Goal: Information Seeking & Learning: Learn about a topic

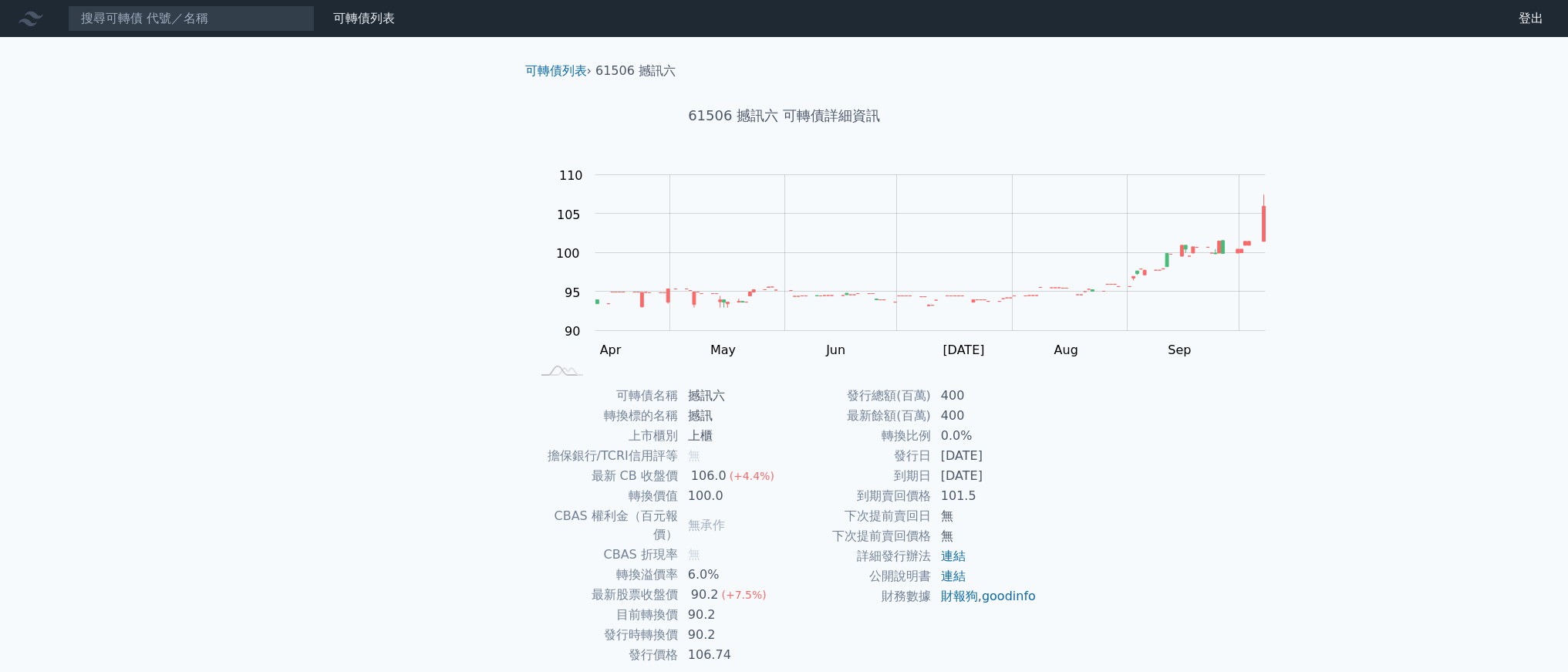
click at [260, 116] on div "可轉債列表 財務數據 可轉債列表 財務數據 登出 登出 可轉債列表 › 61506 撼訊六 61506 撼訊六 可轉債詳細資訊 Zoom Out 100 80…" at bounding box center [784, 367] width 1568 height 733
click at [315, 32] on input at bounding box center [191, 19] width 247 height 26
click at [315, 29] on input at bounding box center [191, 19] width 247 height 26
click at [526, 78] on link "可轉債列表" at bounding box center [556, 71] width 61 height 15
click at [1236, 208] on div "可轉債列表 財務數據 可轉債列表 財務數據 登出 登出 可轉債列表 › 61506 撼訊六 61506 撼訊六 可轉債詳細資訊 Zoom Out 100 80…" at bounding box center [784, 367] width 1568 height 733
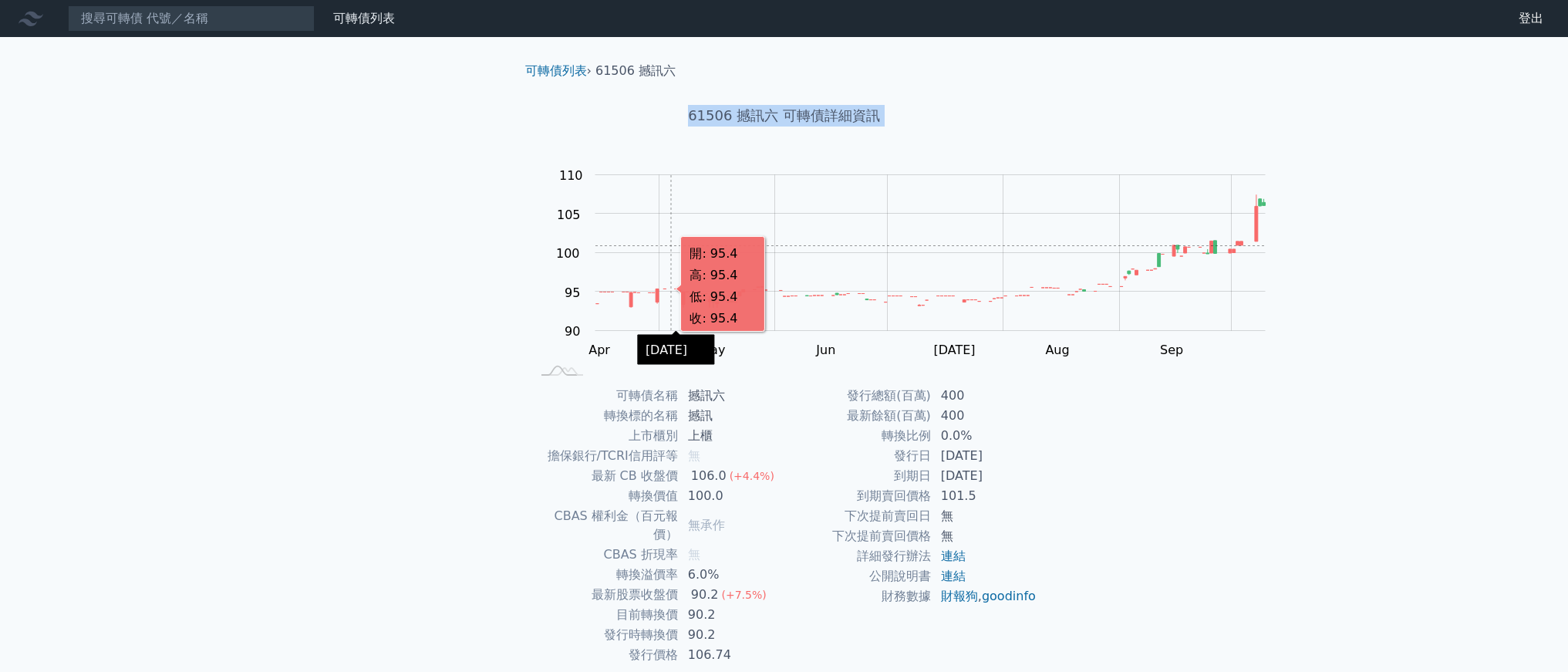
drag, startPoint x: 1266, startPoint y: 128, endPoint x: 453, endPoint y: 350, distance: 842.8
click at [467, 347] on div "可轉債列表 財務數據 可轉債列表 財務數據 登出 登出 可轉債列表 › 61506 撼訊六 61506 撼訊六 可轉債詳細資訊 Zoom Out 100 80…" at bounding box center [784, 367] width 1568 height 733
click at [489, 356] on div "可轉債列表 › 61506 撼訊六 61506 撼訊六 可轉債詳細資訊 Zoom Out 100 80 85 90 95 100 105 110 115 L …" at bounding box center [784, 385] width 593 height 696
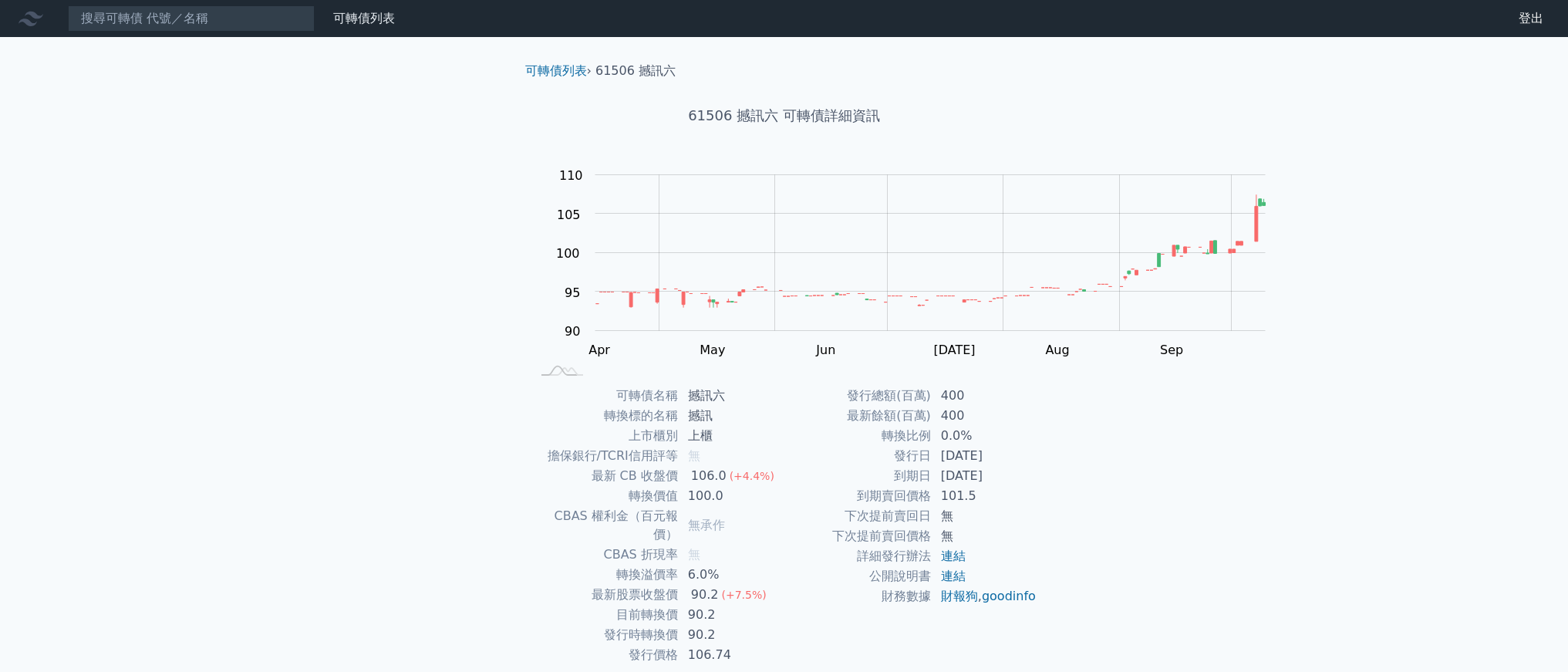
scroll to position [188, 0]
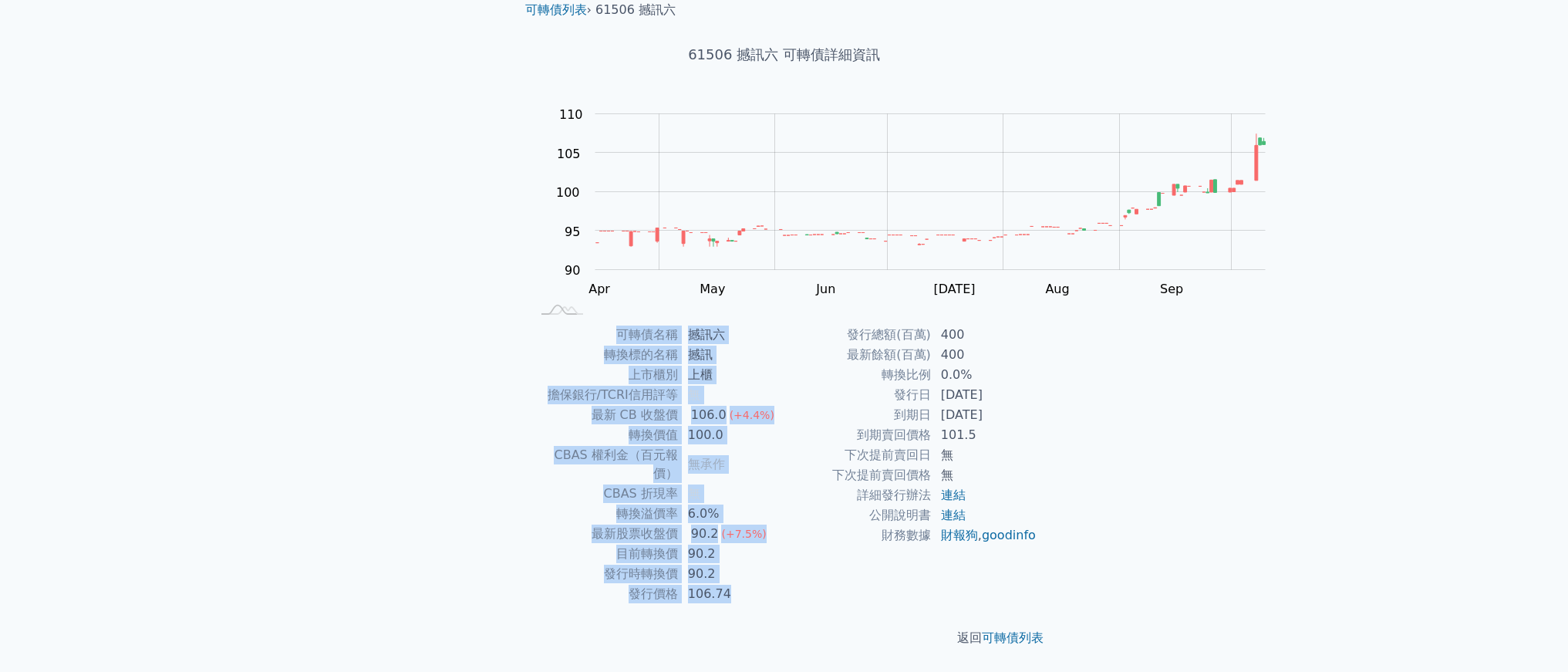
drag, startPoint x: 487, startPoint y: 296, endPoint x: 1259, endPoint y: 590, distance: 826.1
click at [1259, 590] on div "可轉債列表 財務數據 可轉債列表 財務數據 登出 登出 可轉債列表 › 61506 撼訊六 61506 撼訊六 可轉債詳細資訊 Zoom Out 100 80…" at bounding box center [784, 306] width 1568 height 733
drag, startPoint x: 1272, startPoint y: 601, endPoint x: 470, endPoint y: 282, distance: 863.1
click at [470, 282] on div "可轉債列表 財務數據 可轉債列表 財務數據 登出 登出 可轉債列表 › 61506 撼訊六 61506 撼訊六 可轉債詳細資訊 Zoom Out 100 80…" at bounding box center [784, 306] width 1568 height 733
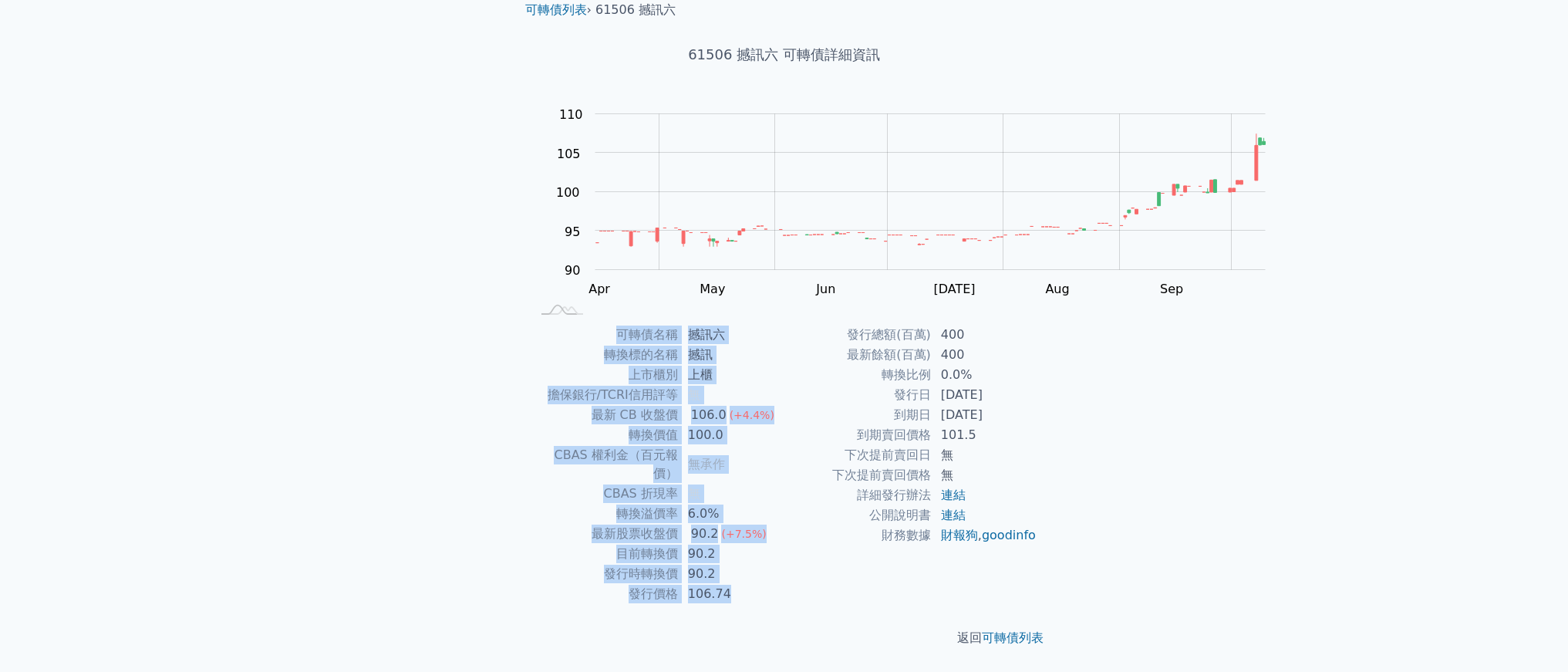
click at [531, 325] on td "可轉債名稱" at bounding box center [605, 335] width 147 height 20
drag, startPoint x: 512, startPoint y: 291, endPoint x: 1195, endPoint y: 510, distance: 717.3
click at [1080, 510] on div "可轉債列表 › 61506 撼訊六 61506 撼訊六 可轉債詳細資訊 Zoom Out 100 80 85 90 95 100 105 110 115 L …" at bounding box center [784, 324] width 593 height 696
click at [1080, 512] on div "可轉債列表 › 61506 撼訊六 61506 撼訊六 可轉債詳細資訊 Zoom Out 100 80 85 90 95 100 105 110 115 L …" at bounding box center [784, 324] width 593 height 696
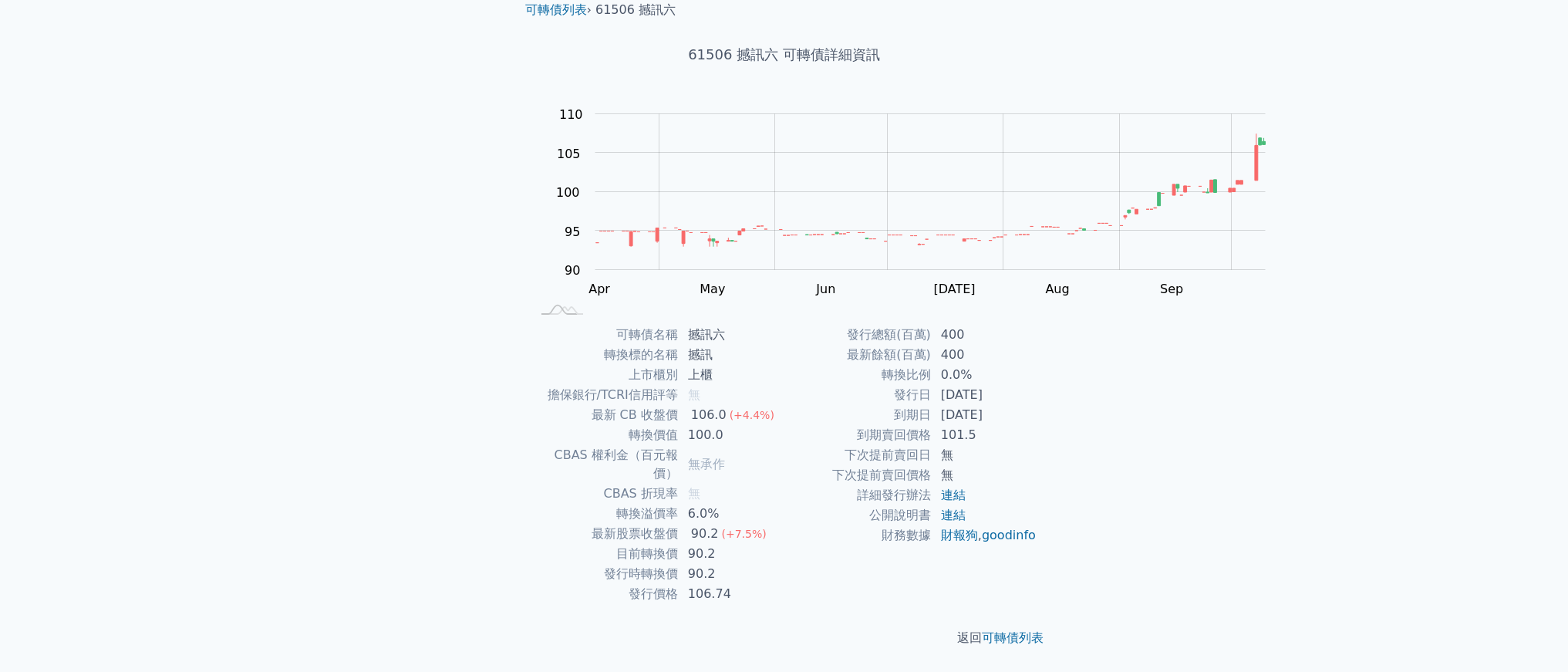
scroll to position [291, 0]
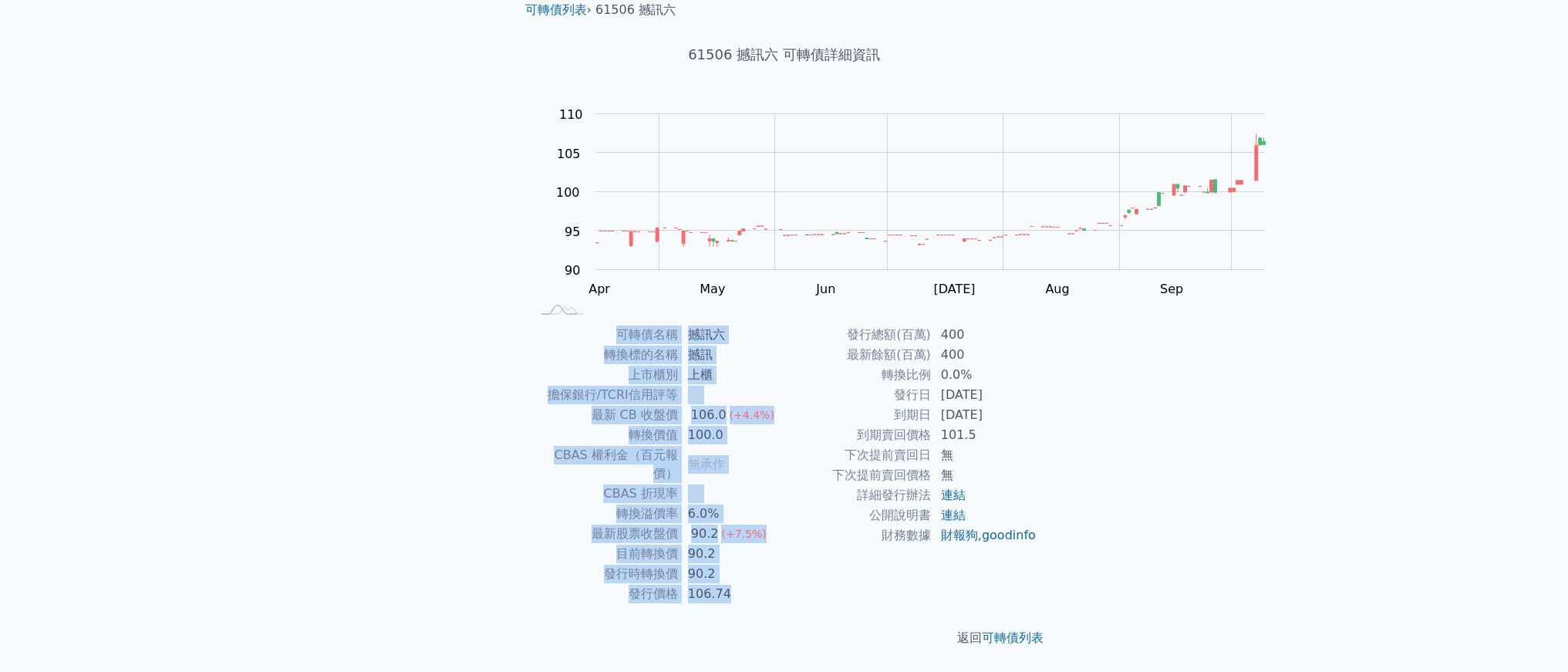
drag, startPoint x: 1146, startPoint y: 558, endPoint x: 419, endPoint y: 157, distance: 830.3
click at [513, 156] on div "可轉債列表 › 61506 撼訊六 61506 撼訊六 可轉債詳細資訊 Zoom Out 100 80 85 90 95 100 105 110 115 L …" at bounding box center [784, 324] width 543 height 696
click at [513, 325] on div "可轉債名稱 撼訊六 轉換標的名稱 撼訊 上市櫃別 上櫃 擔保銀行/TCRI信用評等 無 最新 CB 收盤價 106.0 (+4.4%) 轉換價值 100.0 …" at bounding box center [784, 464] width 543 height 279
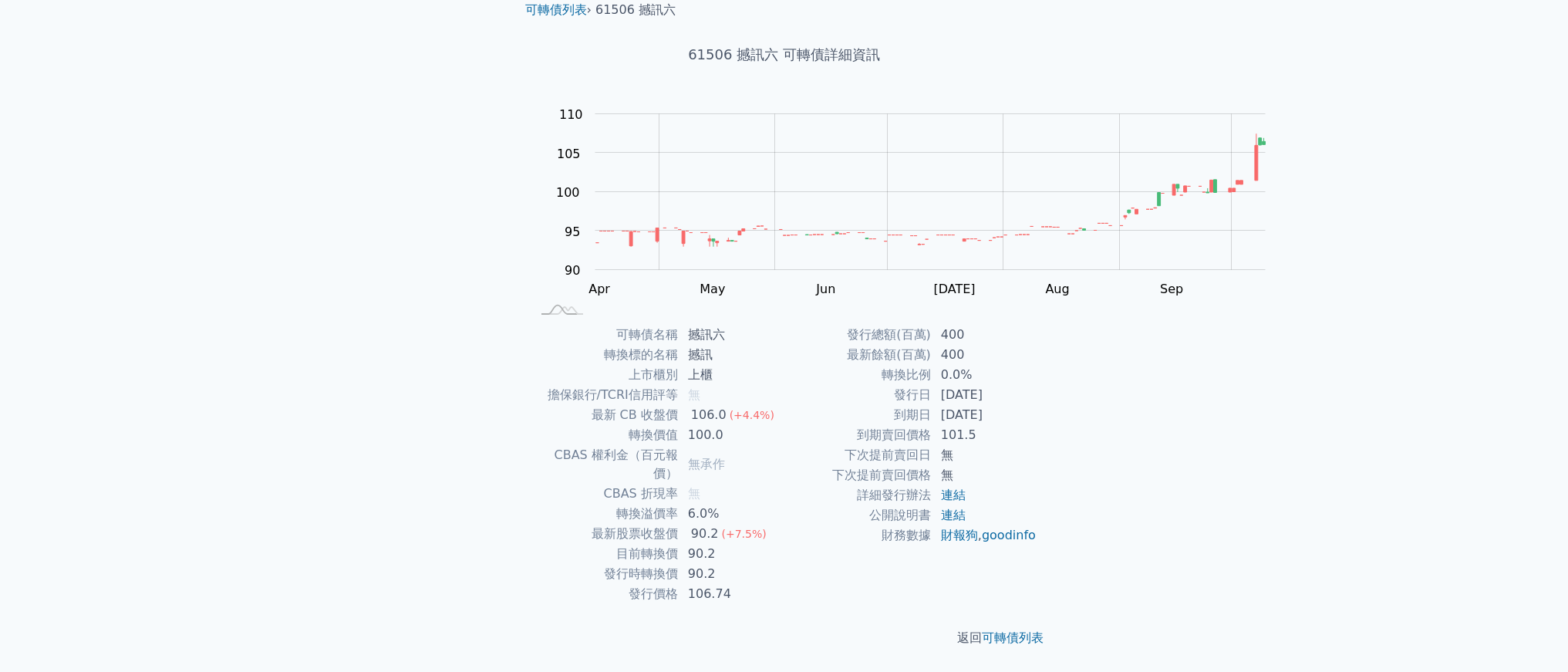
scroll to position [46, 0]
